Goal: Information Seeking & Learning: Learn about a topic

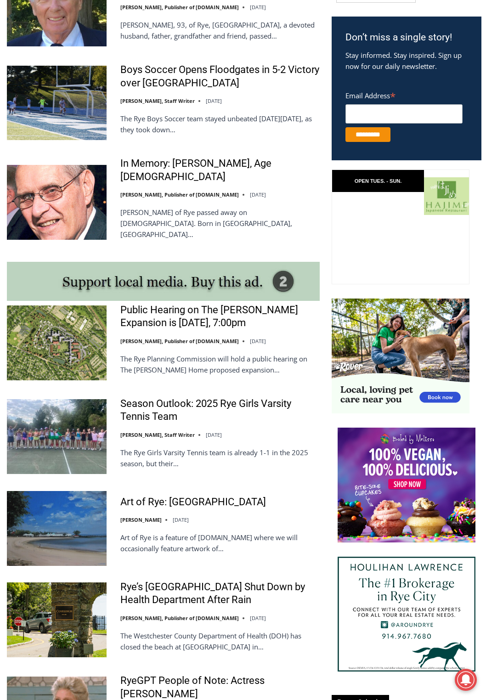
scroll to position [414, 0]
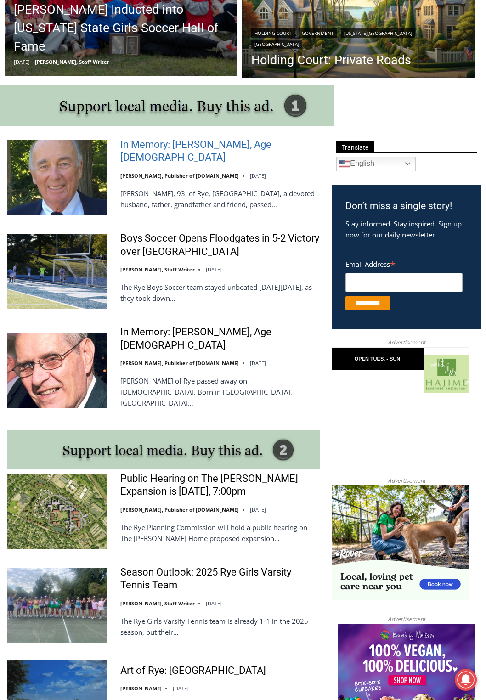
click at [199, 154] on link "In Memory: Richard Allen Hynson, Age 93" at bounding box center [219, 151] width 199 height 26
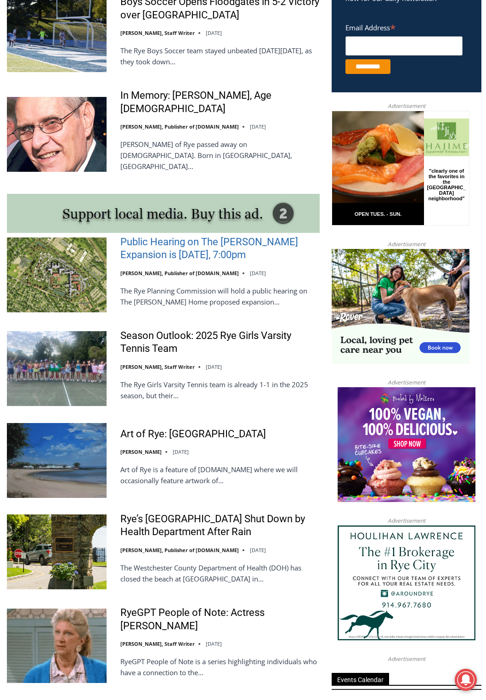
scroll to position [368, 0]
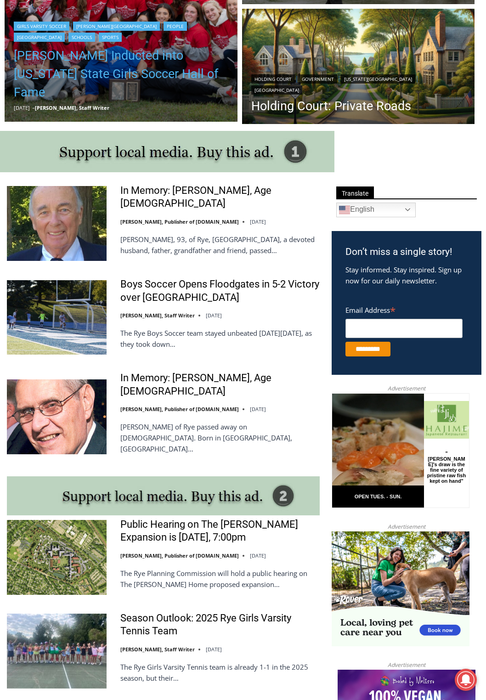
click at [108, 77] on link "[PERSON_NAME] Inducted into [US_STATE] State Girls Soccer Hall of Fame" at bounding box center [121, 73] width 215 height 55
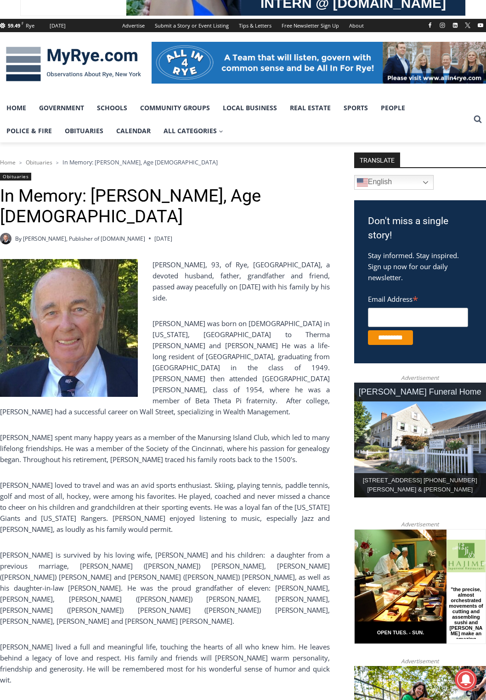
scroll to position [138, 0]
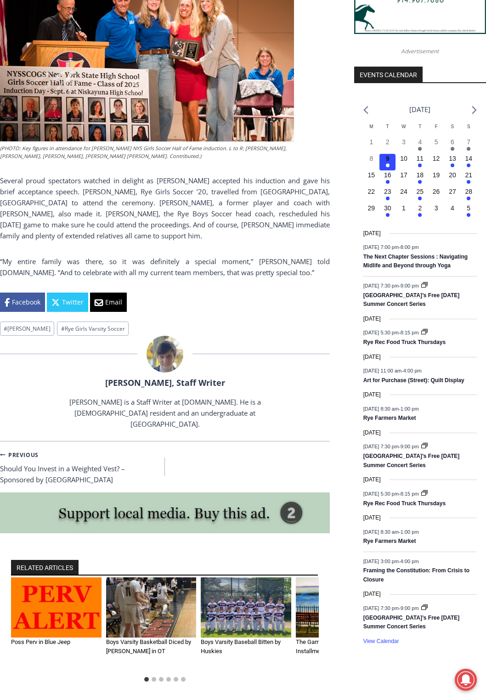
scroll to position [1103, 0]
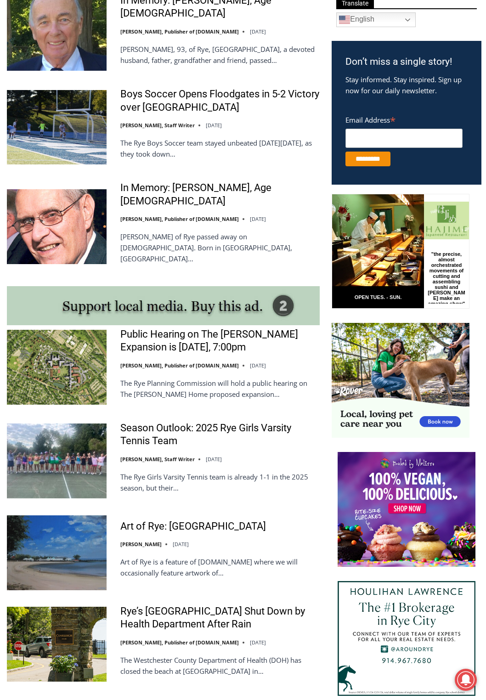
scroll to position [689, 0]
